Goal: Transaction & Acquisition: Purchase product/service

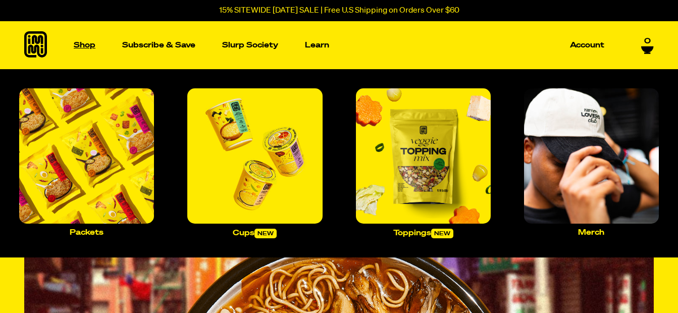
click at [87, 46] on p "Shop" at bounding box center [85, 45] width 22 height 8
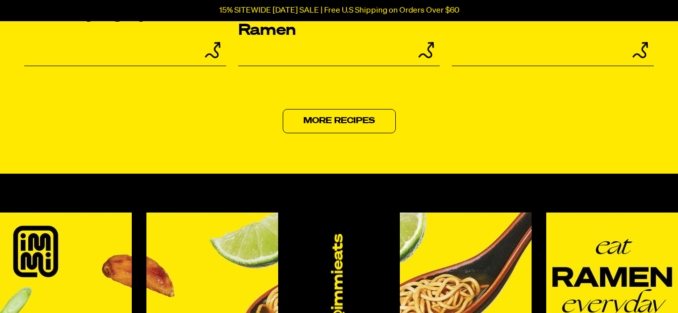
scroll to position [4277, 0]
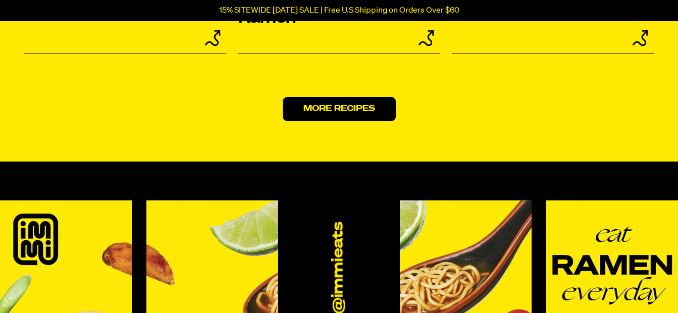
click at [345, 102] on link "More Recipes" at bounding box center [339, 109] width 113 height 24
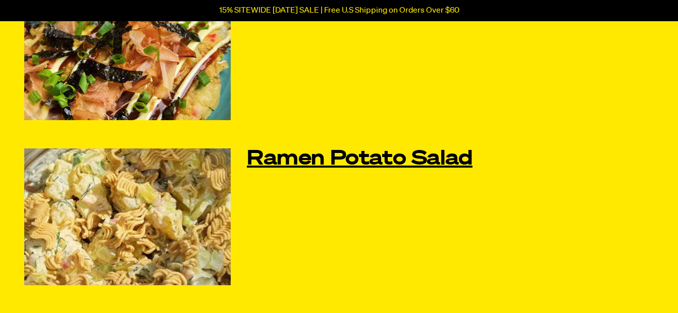
scroll to position [640, 0]
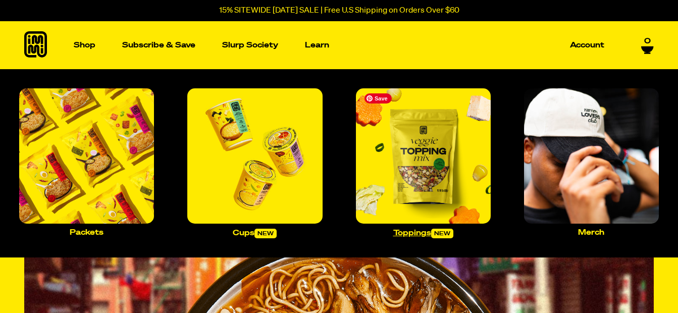
click at [435, 163] on img "Main navigation" at bounding box center [423, 155] width 135 height 135
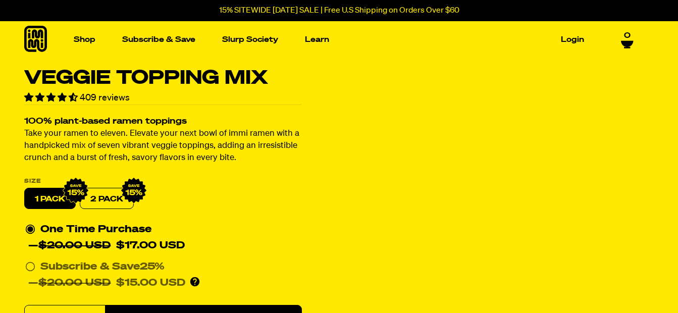
click at [102, 194] on label "2 PACK" at bounding box center [107, 198] width 54 height 21
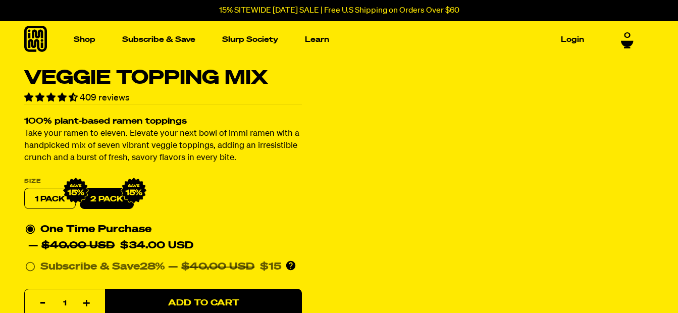
click at [47, 199] on label "1 PACK" at bounding box center [50, 198] width 52 height 21
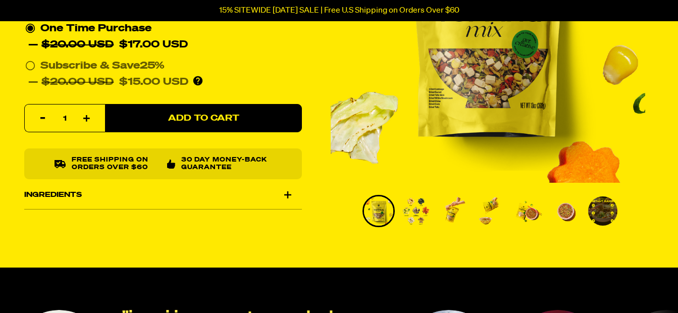
scroll to position [202, 0]
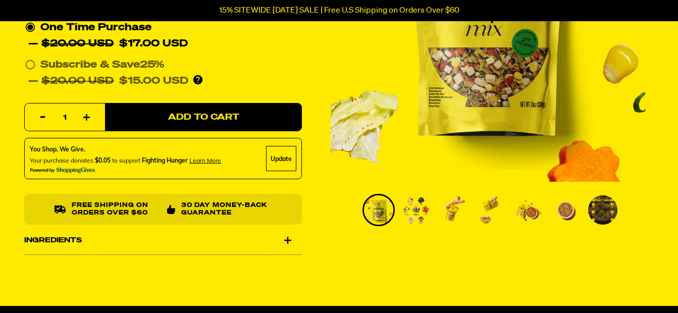
click at [418, 207] on img "Go to slide 2" at bounding box center [416, 209] width 29 height 29
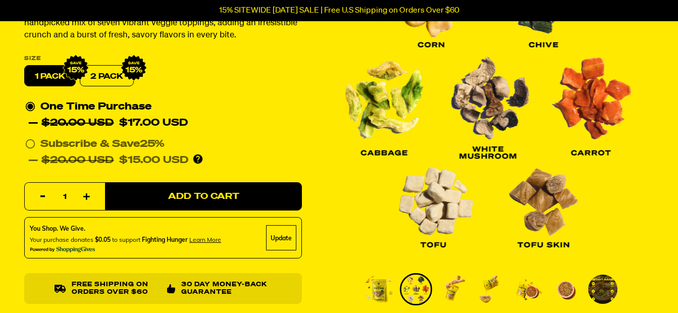
scroll to position [135, 0]
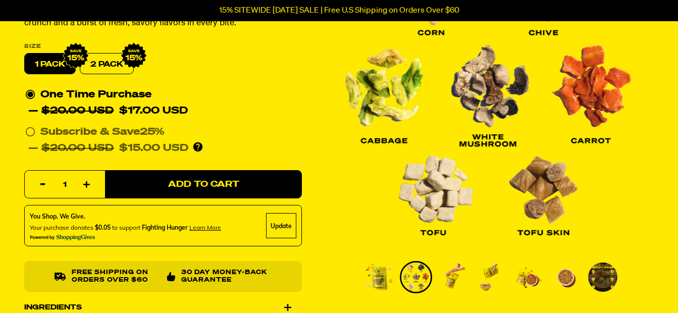
click at [450, 279] on img "Go to slide 3" at bounding box center [453, 277] width 29 height 29
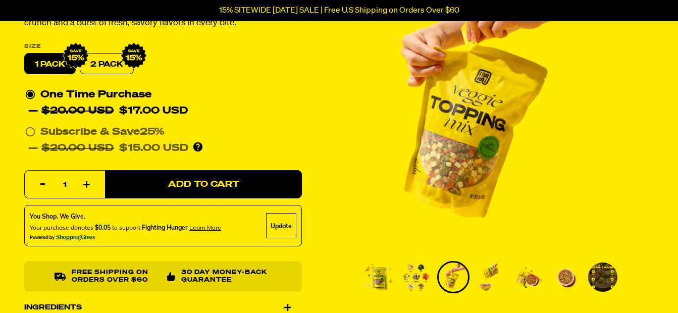
click at [497, 278] on img "Go to slide 4" at bounding box center [490, 277] width 29 height 29
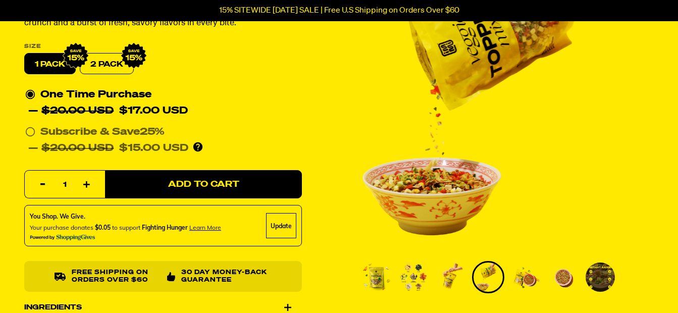
click at [523, 279] on img "Go to slide 5" at bounding box center [525, 277] width 29 height 29
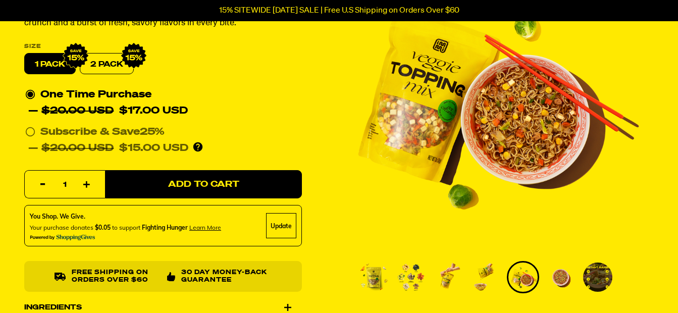
click at [560, 277] on img "Go to slide 6" at bounding box center [560, 277] width 29 height 29
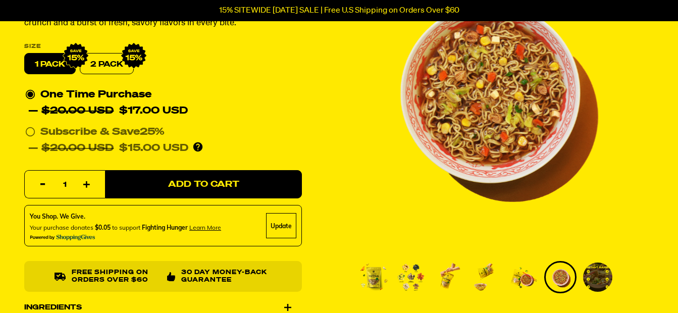
click at [595, 274] on img "Go to slide 7" at bounding box center [597, 277] width 29 height 29
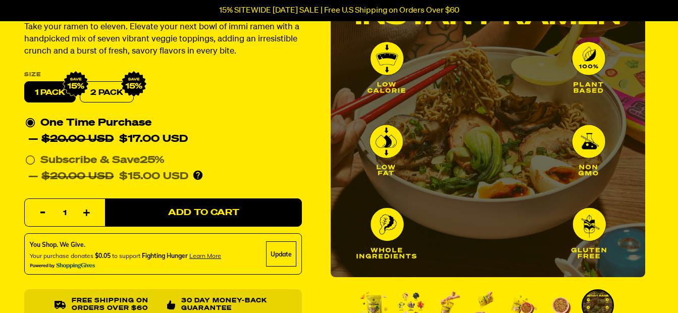
scroll to position [67, 0]
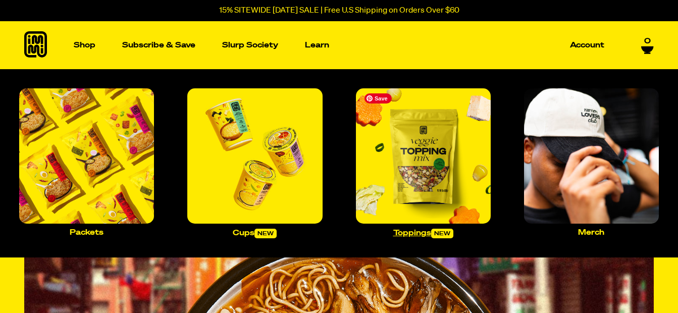
click at [420, 178] on img "Main navigation" at bounding box center [423, 155] width 135 height 135
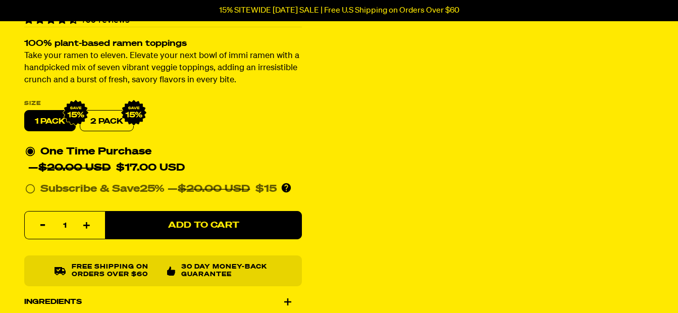
scroll to position [101, 0]
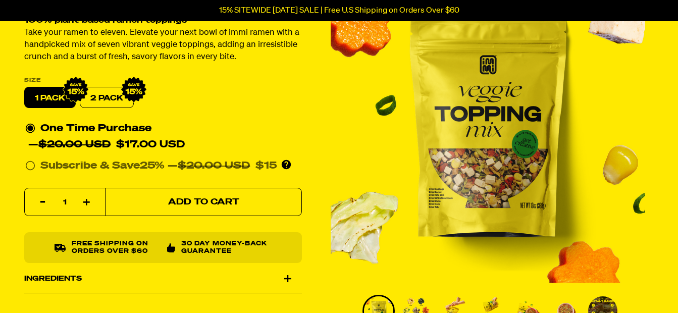
click at [199, 204] on span "Add to Cart" at bounding box center [203, 202] width 71 height 9
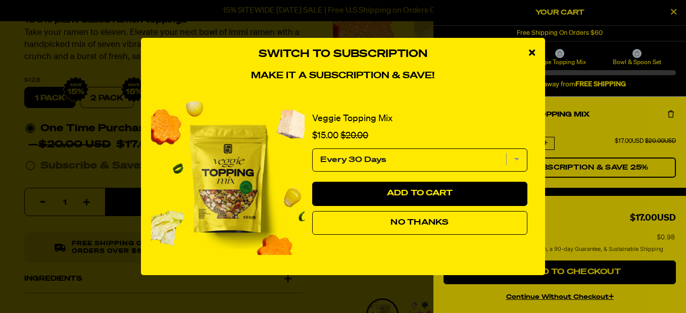
click at [443, 224] on span "No Thanks" at bounding box center [419, 223] width 58 height 8
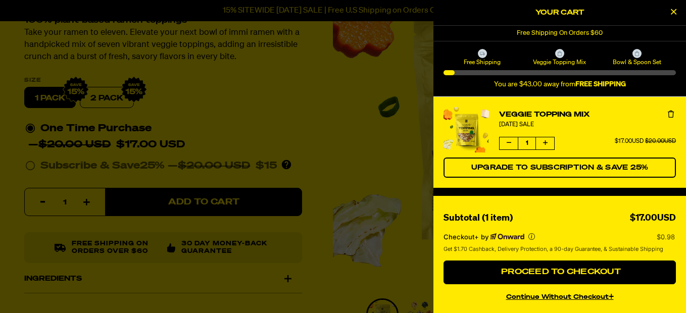
click at [289, 141] on div at bounding box center [343, 156] width 686 height 313
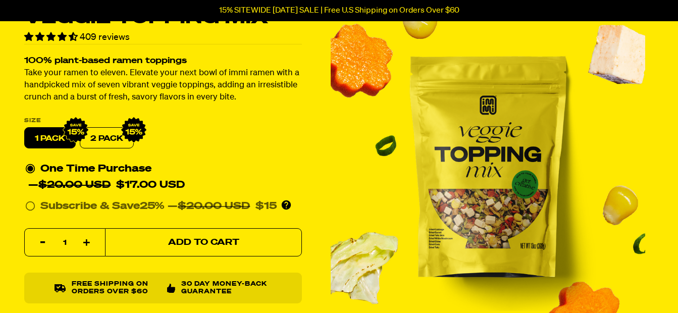
scroll to position [0, 0]
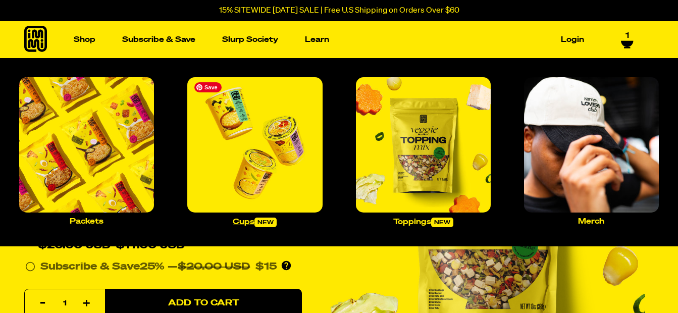
click at [248, 156] on img "Main navigation" at bounding box center [254, 144] width 135 height 135
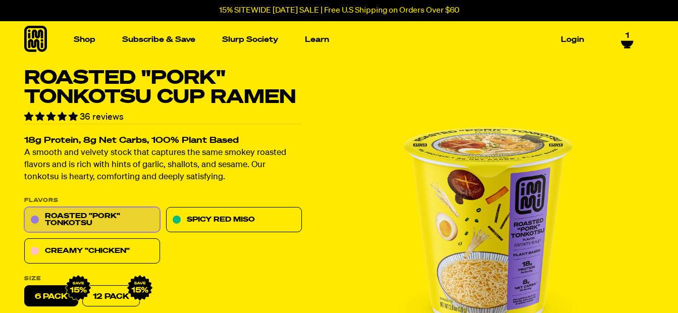
scroll to position [34, 0]
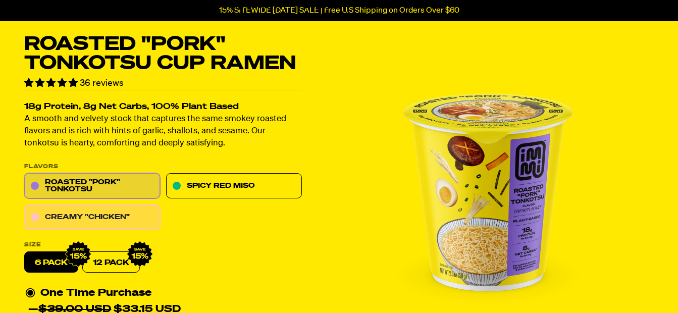
click at [101, 220] on link "Creamy "Chicken"" at bounding box center [92, 217] width 136 height 25
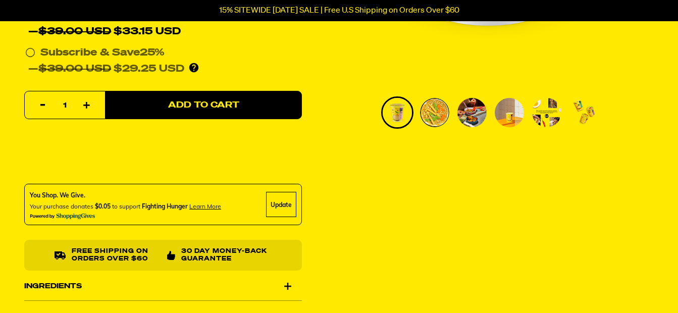
scroll to position [303, 0]
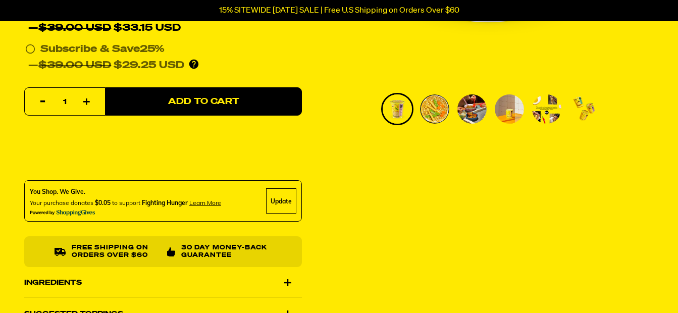
click at [275, 200] on div "Update" at bounding box center [281, 201] width 30 height 25
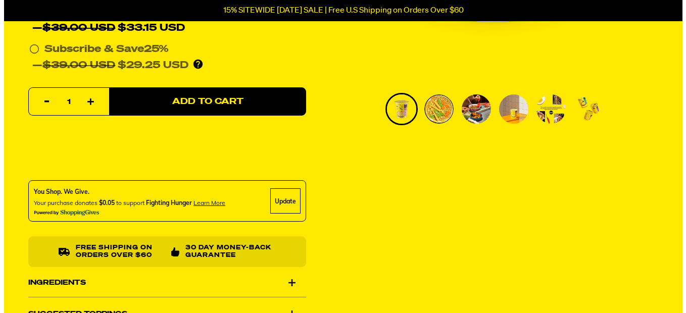
scroll to position [0, 0]
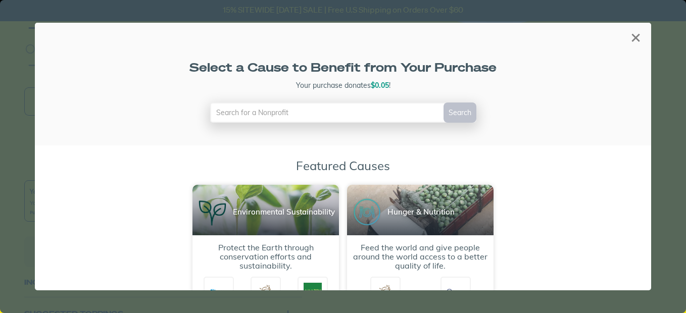
click at [629, 38] on div "×" at bounding box center [635, 37] width 19 height 19
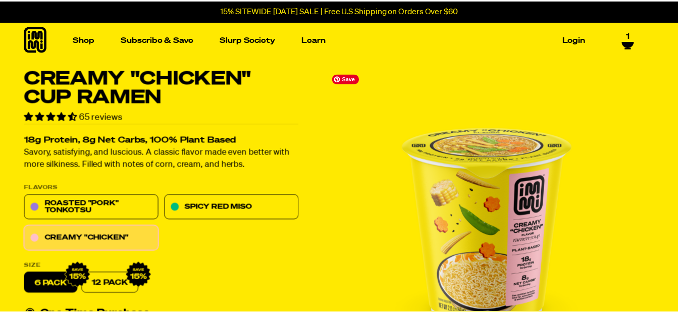
scroll to position [303, 0]
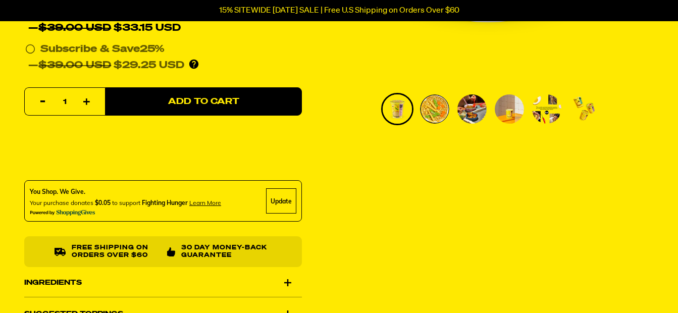
click at [111, 208] on div "? Your customers will not see this widget until you set theme sections as your …" at bounding box center [163, 201] width 278 height 41
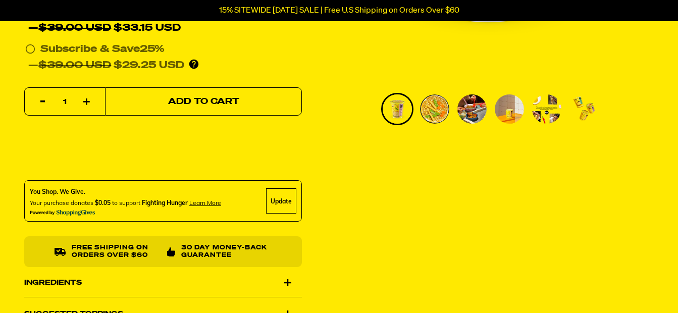
click at [193, 101] on span "Add to Cart" at bounding box center [203, 101] width 71 height 9
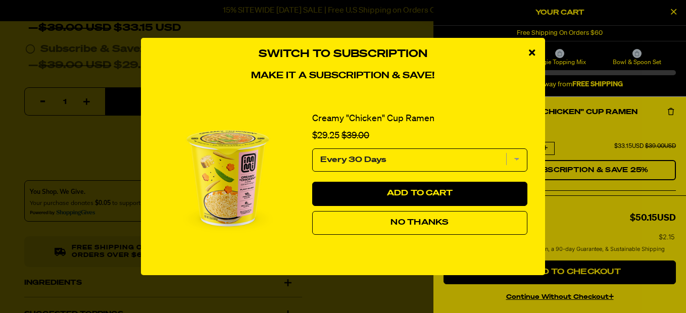
click at [368, 221] on button "No Thanks" at bounding box center [419, 223] width 215 height 24
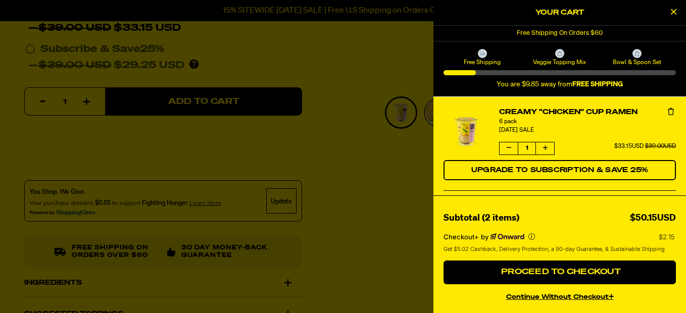
click at [63, 54] on div at bounding box center [343, 156] width 686 height 313
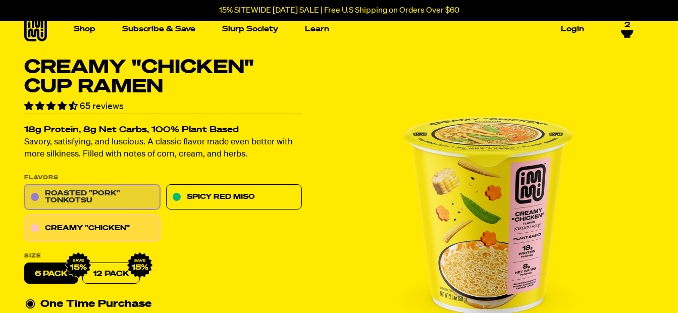
scroll to position [0, 0]
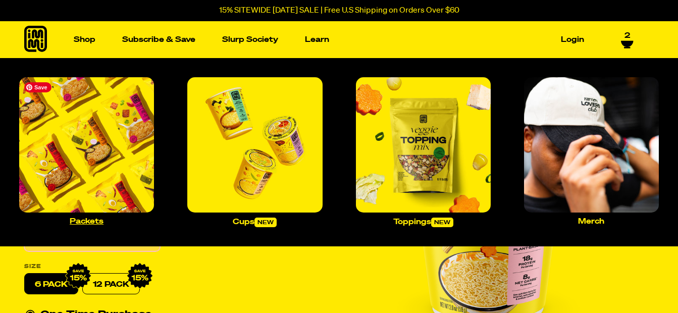
click at [79, 129] on img "Main navigation" at bounding box center [86, 144] width 135 height 135
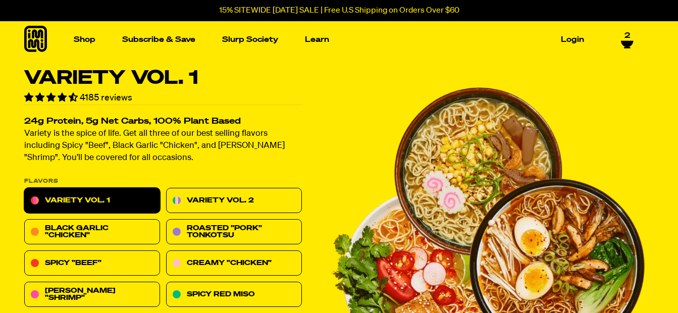
click at [626, 41] on icon at bounding box center [627, 43] width 12 height 6
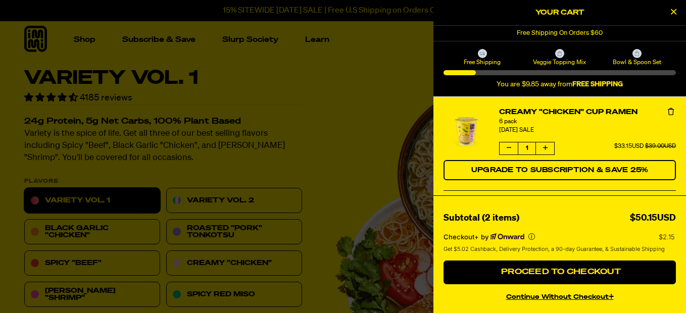
click at [507, 147] on icon "product" at bounding box center [509, 148] width 5 height 6
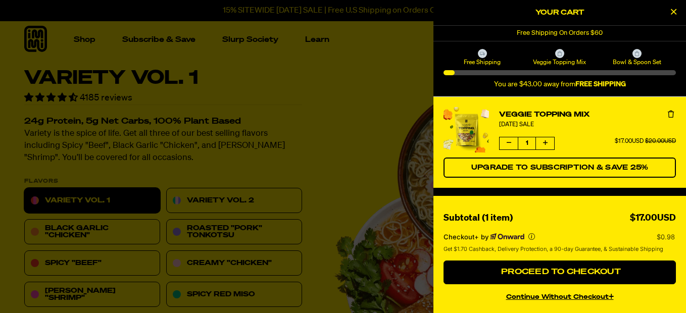
click at [510, 140] on icon "Decrease quantity of Veggie Topping Mix" at bounding box center [509, 143] width 5 height 6
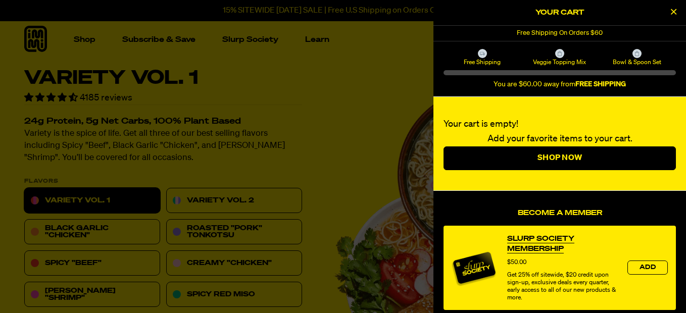
click at [671, 10] on icon "Close Cart" at bounding box center [674, 11] width 6 height 9
